Goal: Task Accomplishment & Management: Use online tool/utility

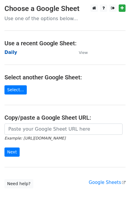
click at [9, 55] on strong "Daily" at bounding box center [10, 52] width 13 height 5
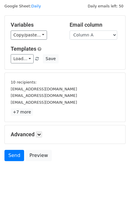
scroll to position [25, 0]
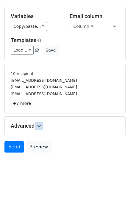
click at [41, 124] on icon at bounding box center [39, 126] width 4 height 4
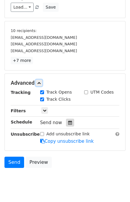
scroll to position [71, 0]
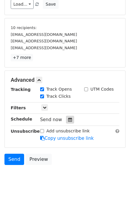
click at [68, 118] on icon at bounding box center [70, 120] width 4 height 4
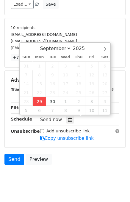
type input "2025-09-29 15:08"
type input "03"
type input "08"
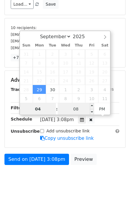
type input "04"
type input "2025-09-29 16:08"
click at [65, 108] on input "08" at bounding box center [76, 109] width 36 height 12
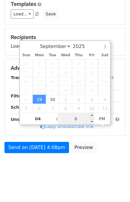
type input "00"
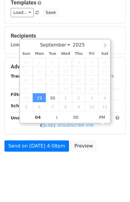
type input "2025-09-29 16:00"
click at [106, 148] on form "Variables Copy/paste... {{Column A}} {{Column B}} {{Column C}} {{Column D}} Ema…" at bounding box center [64, 62] width 121 height 186
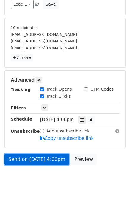
click at [58, 161] on link "Send on Sep 29 at 4:00pm" at bounding box center [36, 159] width 64 height 11
click at [18, 160] on link "Send on Sep 29 at 4:00pm" at bounding box center [36, 159] width 64 height 11
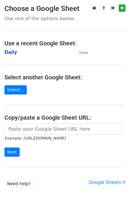
click at [9, 54] on strong "Daily" at bounding box center [10, 52] width 13 height 5
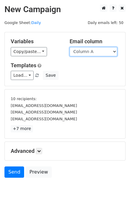
click at [89, 49] on select "Column A Column B Column C Column D" at bounding box center [92, 51] width 47 height 9
select select "Column B"
click at [69, 47] on select "Column A Column B Column C Column D" at bounding box center [92, 51] width 47 height 9
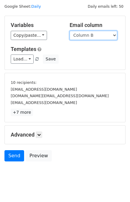
scroll to position [25, 0]
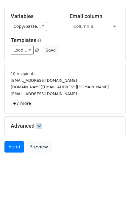
click at [43, 123] on h5 "Advanced" at bounding box center [65, 126] width 108 height 7
click at [40, 123] on link at bounding box center [39, 126] width 7 height 7
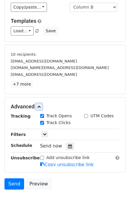
scroll to position [63, 0]
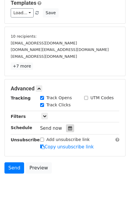
click at [66, 126] on div at bounding box center [70, 128] width 8 height 8
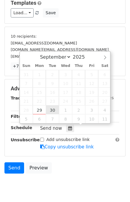
type input "2025-09-30 12:00"
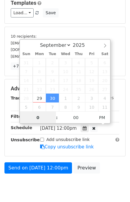
type input "05"
type input "2025-09-30 17:00"
click at [110, 169] on div "Send on Sep 30 at 12:00pm Preview" at bounding box center [65, 169] width 130 height 14
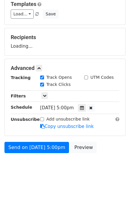
scroll to position [64, 0]
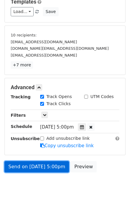
click at [45, 165] on link "Send on Sep 30 at 5:00pm" at bounding box center [36, 166] width 64 height 11
click at [33, 167] on link "Send on Sep 30 at 5:00pm" at bounding box center [36, 166] width 64 height 11
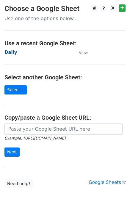
click at [14, 54] on strong "Daily" at bounding box center [10, 52] width 13 height 5
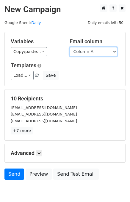
click at [91, 51] on select "Column A Column B Column C Column D" at bounding box center [92, 51] width 47 height 9
click at [69, 47] on select "Column A Column B Column C Column D" at bounding box center [92, 51] width 47 height 9
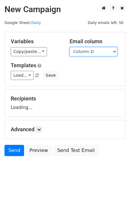
click at [90, 53] on select "Column A Column B Column C Column D" at bounding box center [92, 51] width 47 height 9
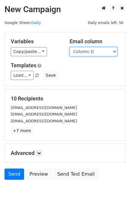
select select "Column C"
click at [69, 47] on select "Column A Column B Column C Column D" at bounding box center [92, 51] width 47 height 9
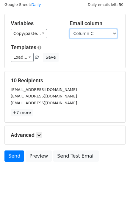
scroll to position [27, 0]
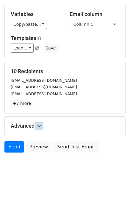
click at [40, 127] on link at bounding box center [39, 126] width 7 height 7
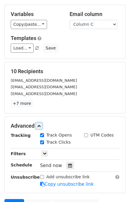
scroll to position [77, 0]
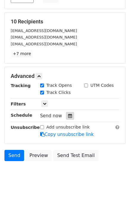
click at [68, 114] on icon at bounding box center [70, 116] width 4 height 4
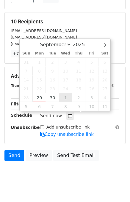
type input "2025-10-01 12:00"
select select "9"
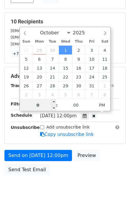
type input "06"
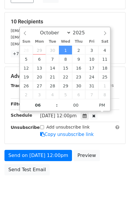
type input "2025-10-01 18:00"
click at [120, 157] on div "Send on Oct 1 at 12:00pm Preview Send Test Email" at bounding box center [65, 164] width 130 height 28
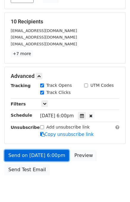
click at [46, 151] on link "Send on Oct 1 at 6:00pm" at bounding box center [36, 155] width 64 height 11
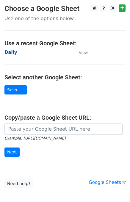
click at [10, 55] on strong "Daily" at bounding box center [10, 52] width 13 height 5
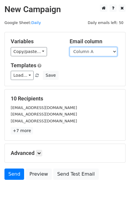
click at [91, 51] on select "Column A Column B Column C Column D" at bounding box center [92, 51] width 47 height 9
select select "Column D"
click at [69, 47] on select "Column A Column B Column C Column D" at bounding box center [92, 51] width 47 height 9
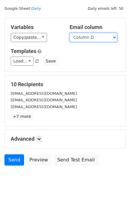
scroll to position [27, 0]
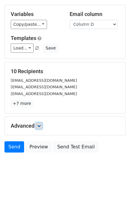
click at [42, 123] on link at bounding box center [39, 126] width 7 height 7
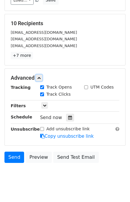
scroll to position [85, 0]
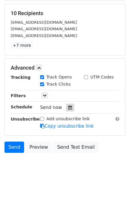
click at [68, 106] on icon at bounding box center [70, 108] width 4 height 4
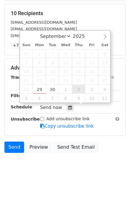
type input "[DATE] 12:00"
select select "9"
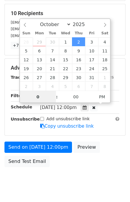
type input "07"
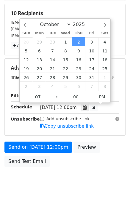
type input "[DATE] 19:00"
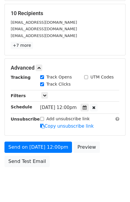
click at [111, 157] on div "Send on [DATE] 12:00pm Preview Send Test Email" at bounding box center [65, 156] width 130 height 28
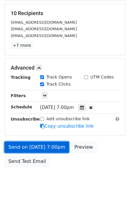
click at [47, 146] on link "Send on [DATE] 7:00pm" at bounding box center [36, 147] width 64 height 11
